Goal: Task Accomplishment & Management: Complete application form

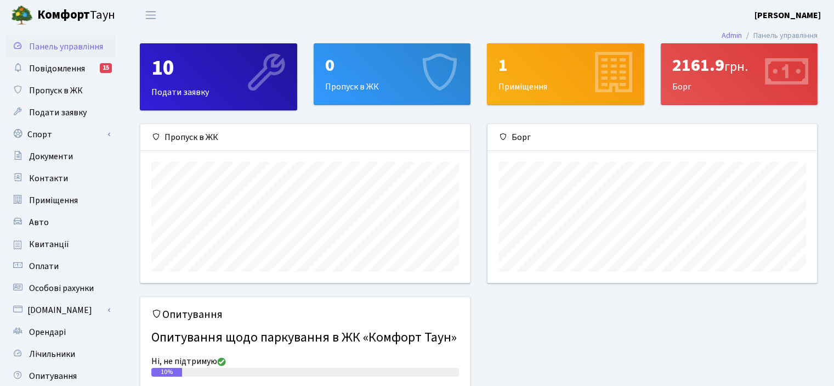
scroll to position [158, 329]
click at [69, 109] on span "Подати заявку" at bounding box center [58, 112] width 58 height 12
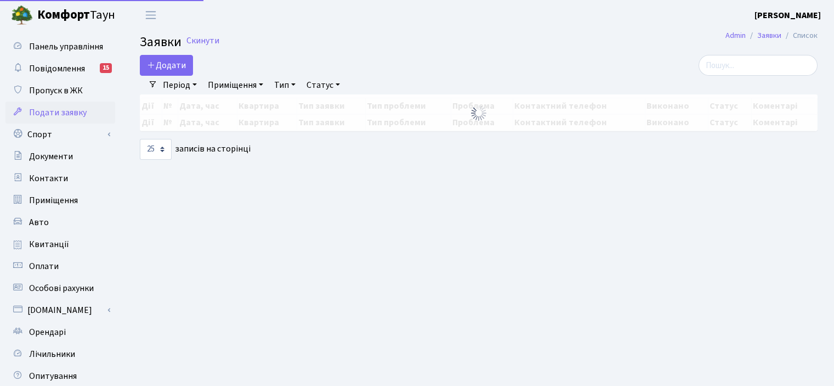
select select "25"
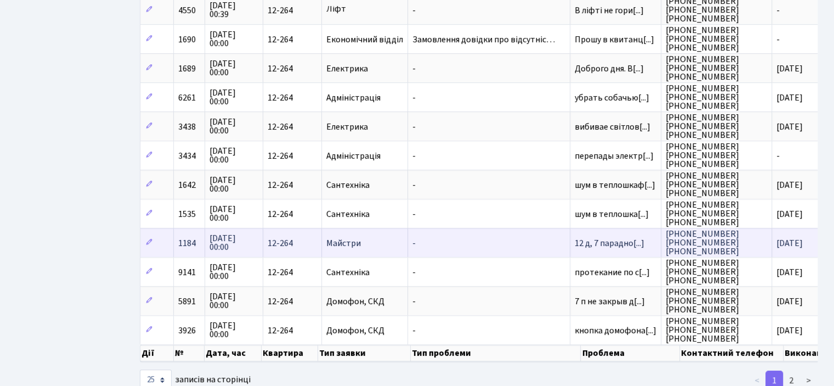
scroll to position [494, 0]
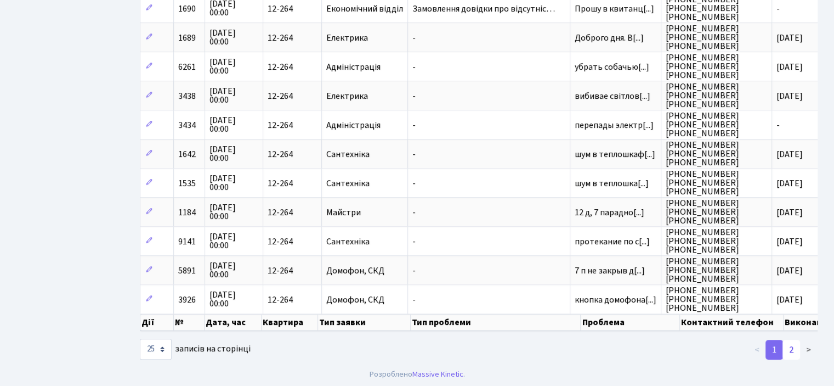
click at [788, 351] on link "2" at bounding box center [792, 350] width 18 height 20
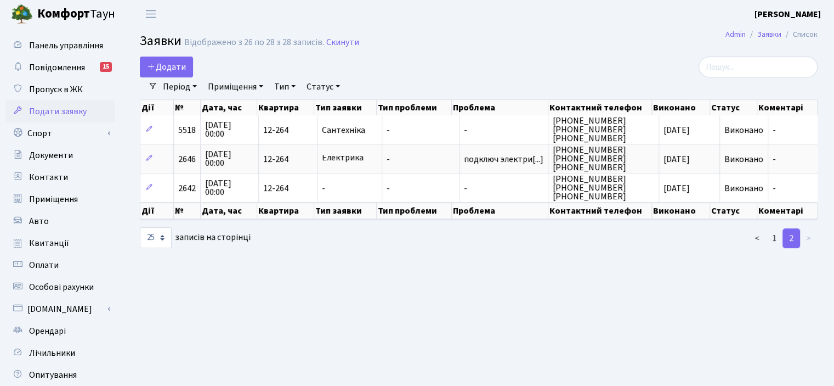
scroll to position [0, 0]
click at [771, 238] on link "1" at bounding box center [775, 239] width 18 height 20
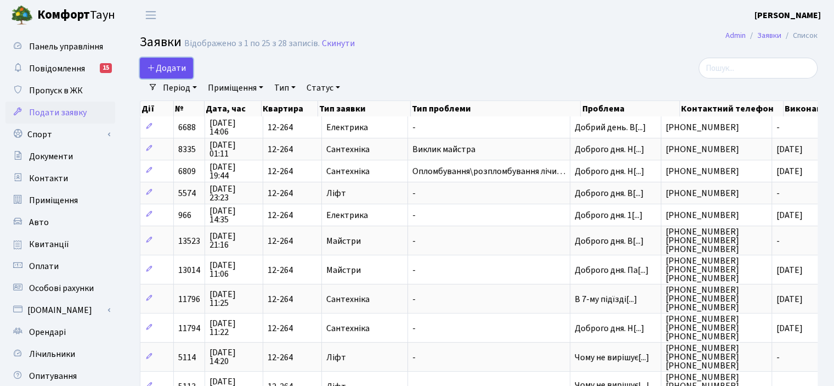
click at [168, 67] on span "Додати" at bounding box center [166, 68] width 39 height 12
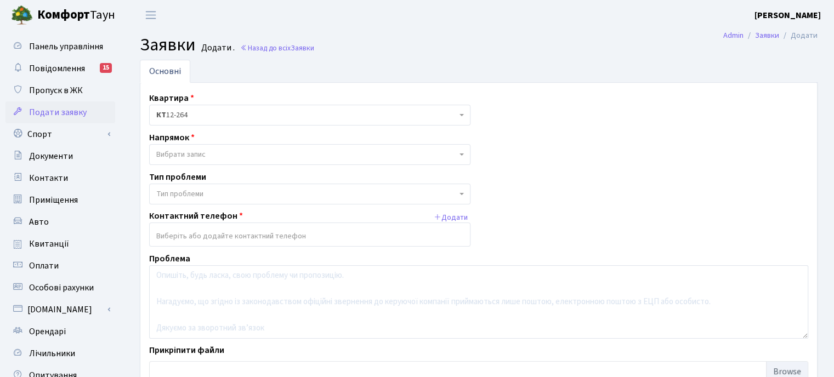
click at [272, 159] on span "Вибрати запис" at bounding box center [306, 154] width 301 height 11
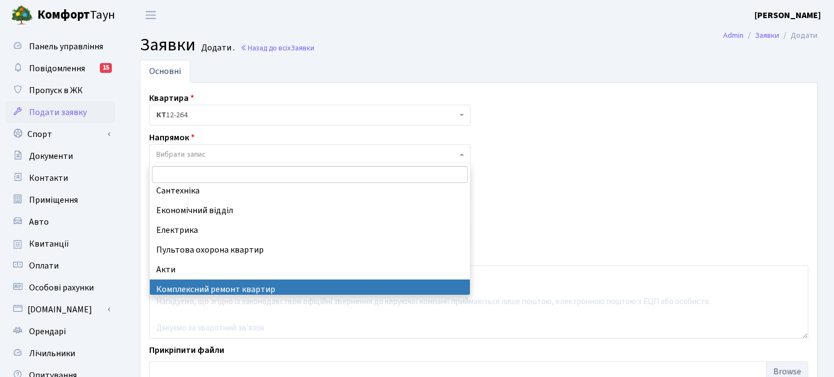
scroll to position [37, 0]
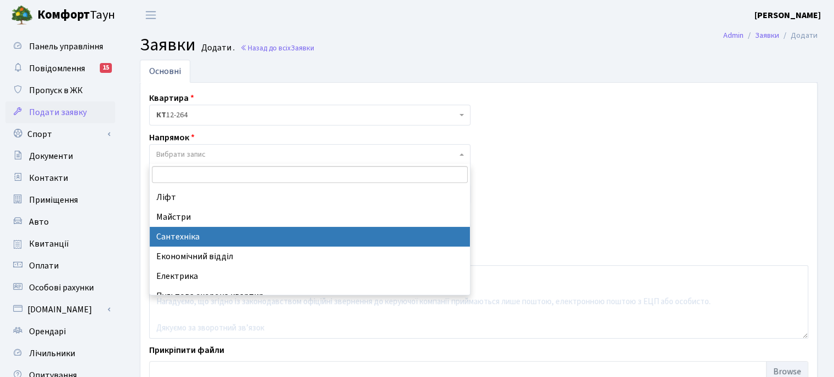
select select "2"
select select
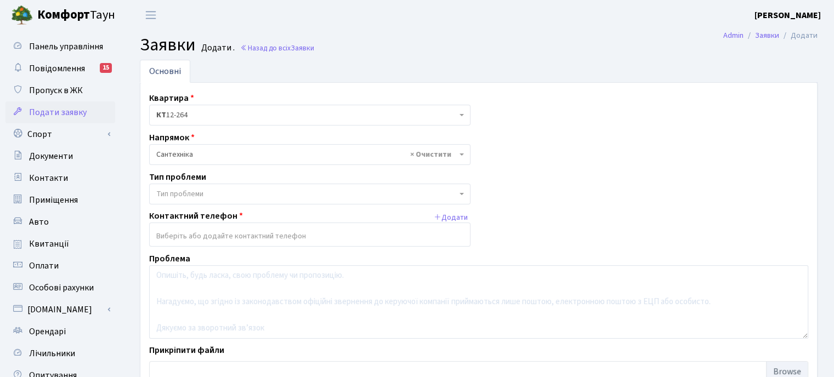
click at [228, 194] on span "Тип проблеми" at bounding box center [306, 194] width 301 height 11
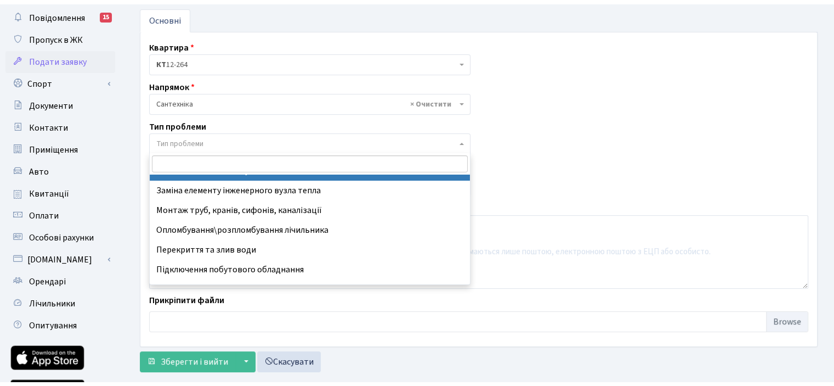
scroll to position [68, 0]
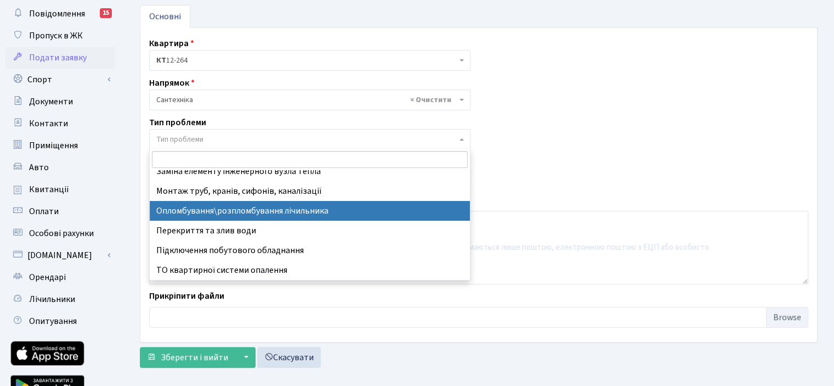
click at [644, 195] on div "Квартира <b>КТ</b>&nbsp;&nbsp;&nbsp;&nbsp;12-264 КТ 12-264 Напрямок - Адміністр…" at bounding box center [479, 185] width 676 height 296
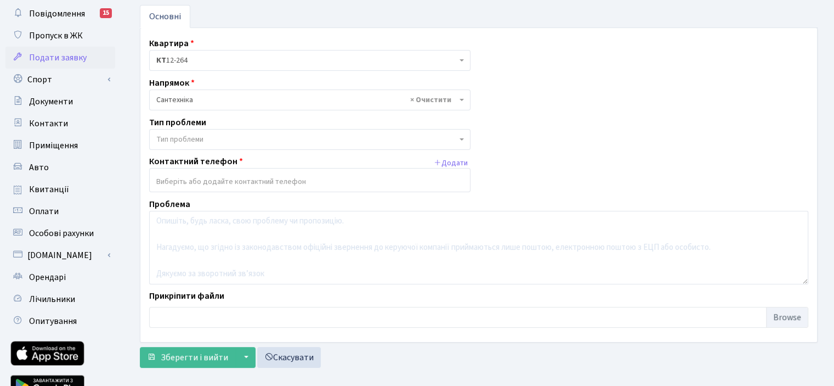
click at [181, 179] on input "search" at bounding box center [310, 182] width 320 height 20
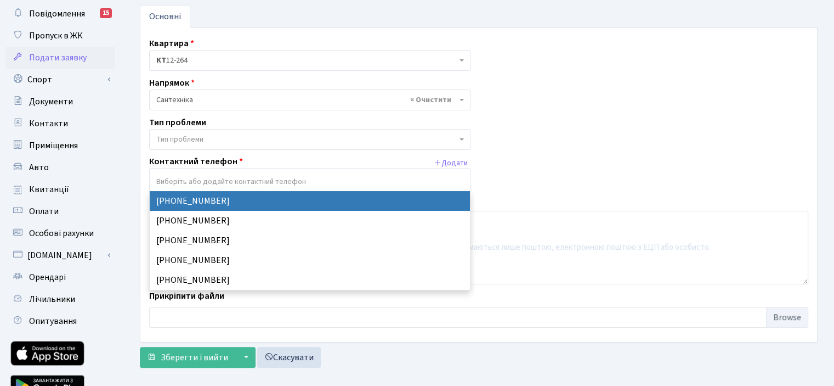
select select "21851"
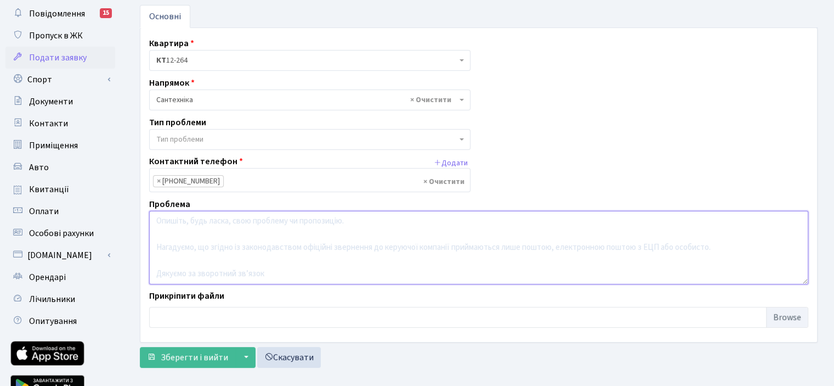
click at [191, 221] on textarea at bounding box center [478, 248] width 659 height 74
click at [347, 219] on textarea "Добрий день. Вже близько 2-х місяців не гріє" at bounding box center [478, 248] width 659 height 74
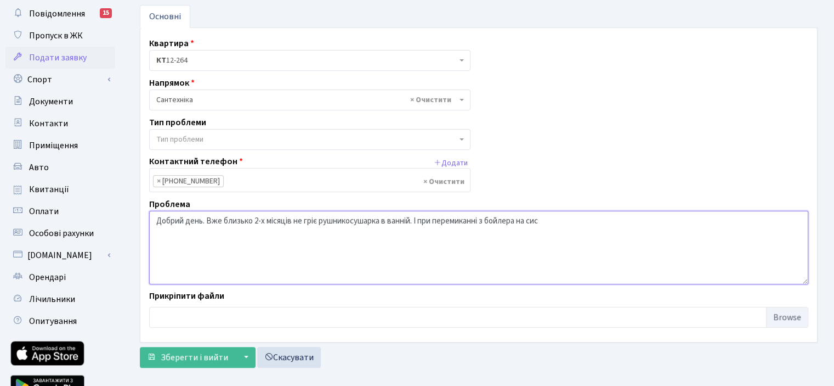
click at [486, 221] on textarea "Добрий день. Вже близько 2-х місяців не гріє рушникосушарка в ванній. І при пер…" at bounding box center [478, 248] width 659 height 74
click at [608, 225] on textarea "Добрий день. Вже близько 2-х місяців не гріє рушникосушарка в ванній. І при пер…" at bounding box center [478, 248] width 659 height 74
click at [638, 221] on textarea "Добрий день. Вже близько 2-х місяців не гріє рушникосушарка в ванній. І при пер…" at bounding box center [478, 248] width 659 height 74
click at [419, 219] on textarea "Добрий день. Вже близько 2-х місяців не гріє рушникосушарка в ванній. І при пер…" at bounding box center [478, 248] width 659 height 74
click at [740, 219] on textarea "Добрий день. Вже близько 2-х місяців не гріє рушникосушарка в ванній. Також при…" at bounding box center [478, 248] width 659 height 74
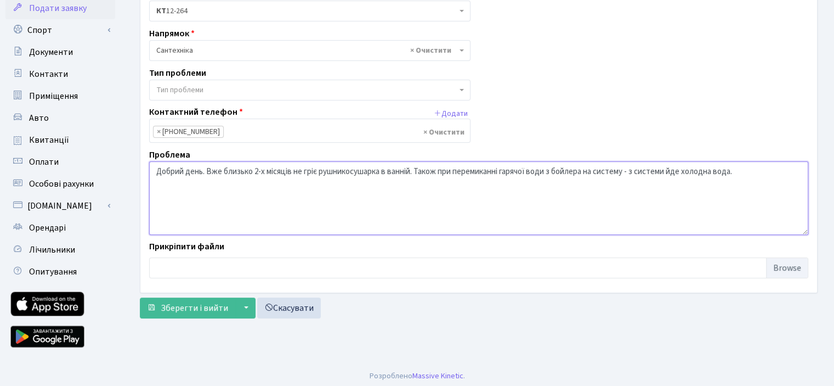
scroll to position [108, 0]
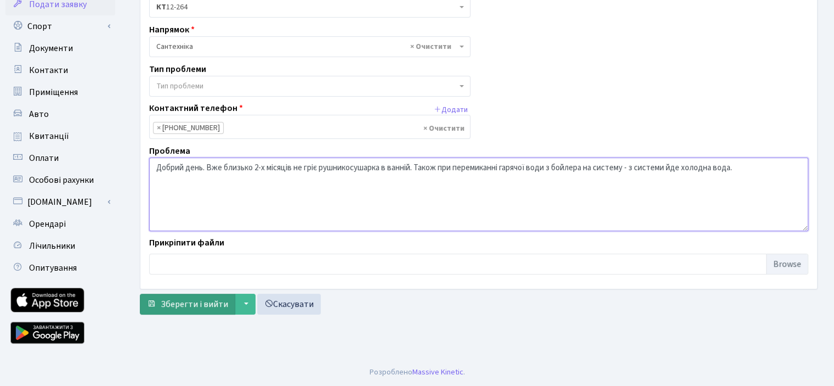
type textarea "Добрий день. Вже близько 2-х місяців не гріє рушникосушарка в ванній. Також при…"
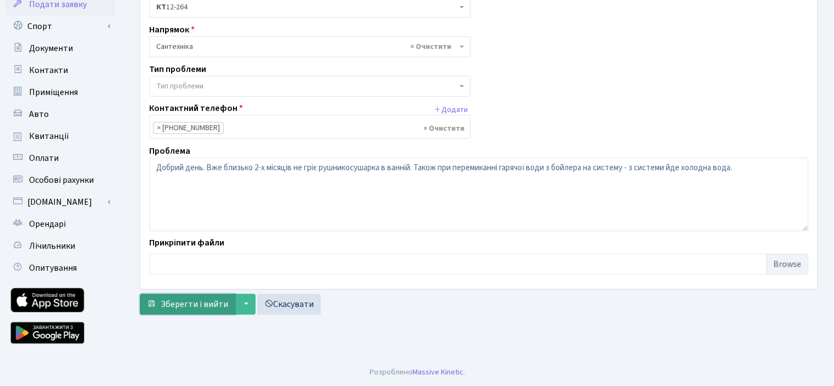
click at [205, 298] on span "Зберегти і вийти" at bounding box center [194, 304] width 67 height 12
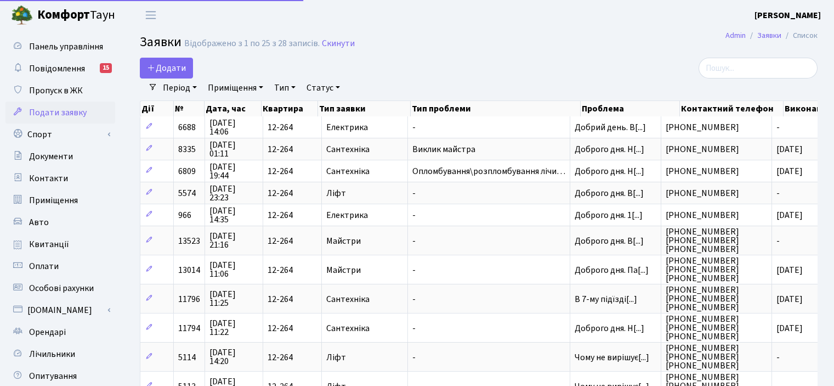
select select "25"
